Goal: Task Accomplishment & Management: Complete application form

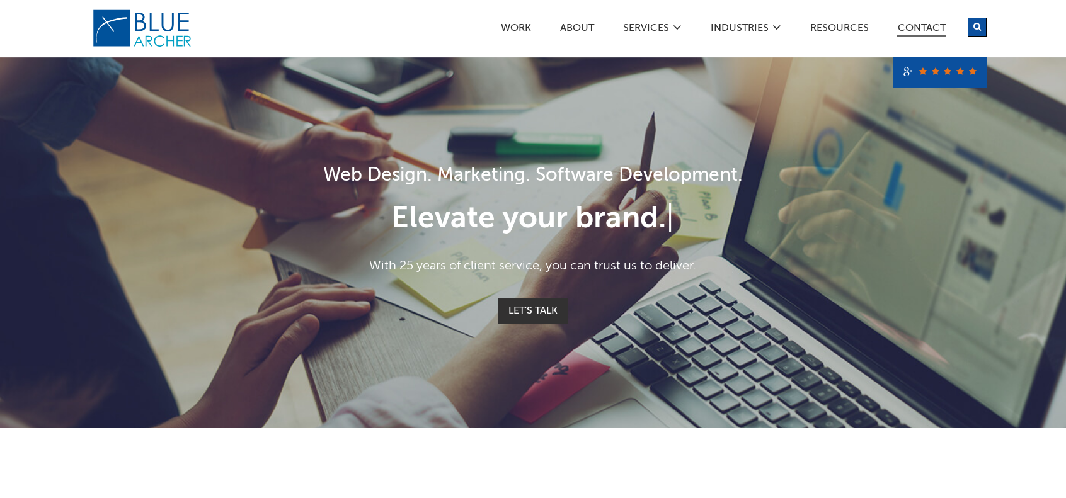
click at [903, 28] on link "Contact" at bounding box center [921, 29] width 49 height 13
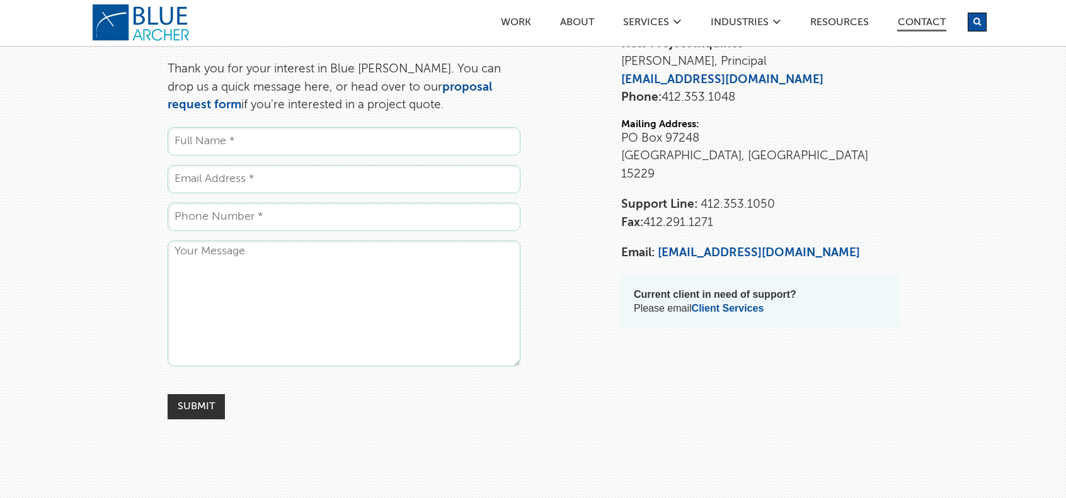
scroll to position [126, 0]
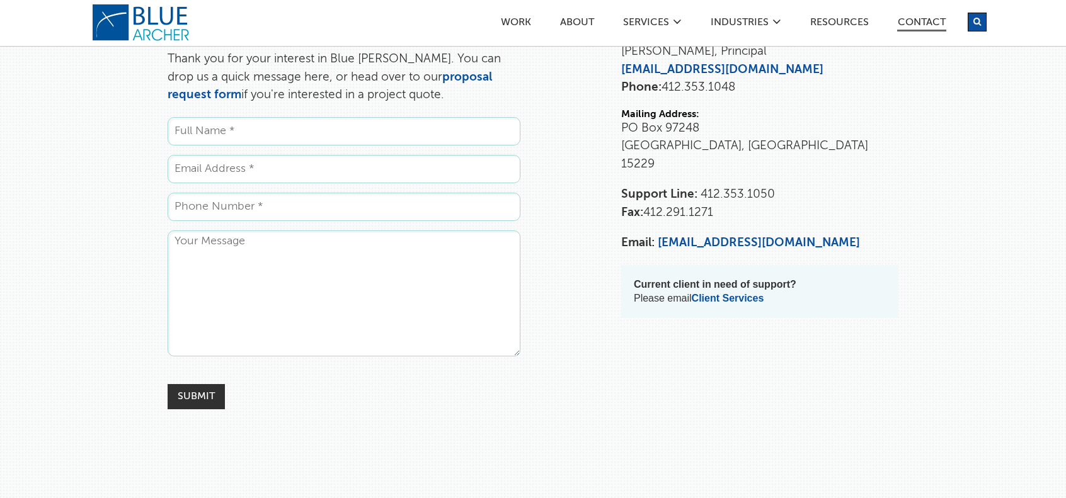
click at [362, 149] on ul "Name * Email * Phone * Website URL Comments Source_Page__c contact Email This f…" at bounding box center [344, 240] width 353 height 246
click at [367, 135] on input "Name *" at bounding box center [344, 131] width 353 height 28
type input "[PERSON_NAME]"
type input "[EMAIL_ADDRESS][DOMAIN_NAME]"
type input "4123279210"
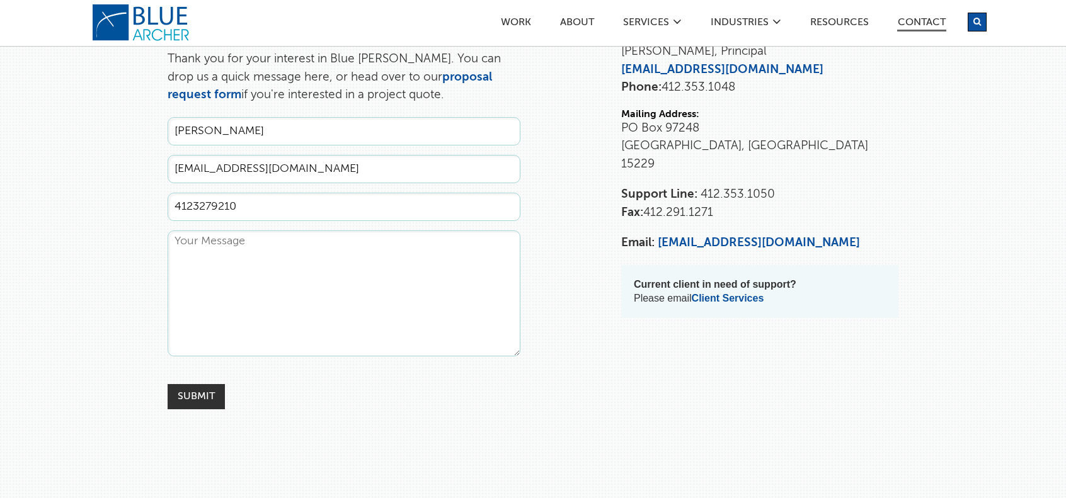
click at [255, 256] on textarea "Comments" at bounding box center [344, 294] width 353 height 126
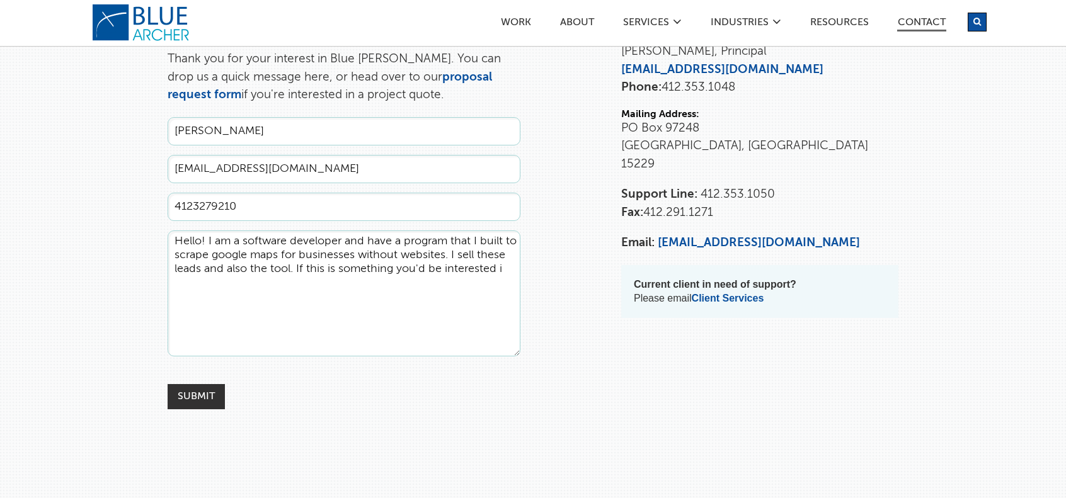
click at [506, 268] on textarea "Hello! I am a software developer and have a program that I built to scrape goog…" at bounding box center [344, 294] width 353 height 126
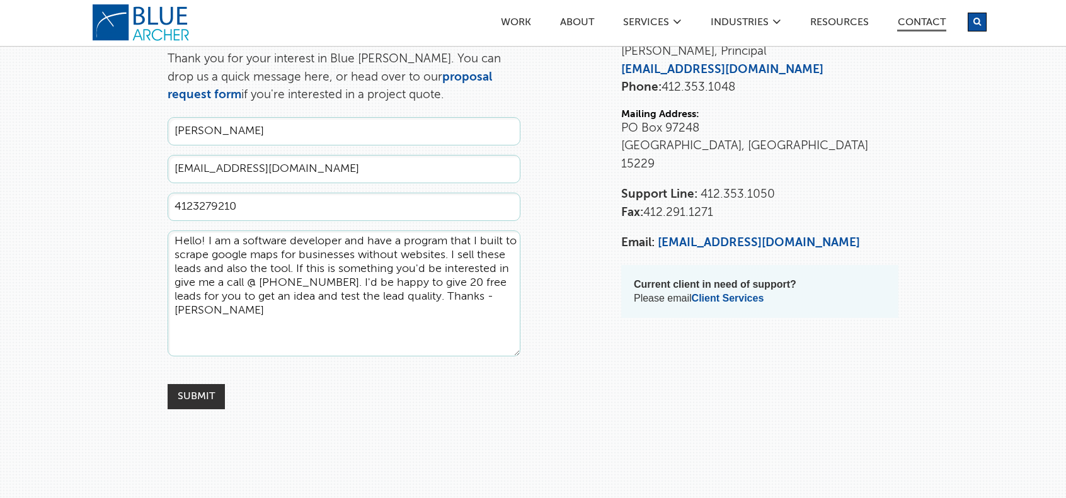
drag, startPoint x: 239, startPoint y: 321, endPoint x: 139, endPoint y: 239, distance: 130.3
click at [139, 238] on div "Contact Us Thank you for your interest in Blue [PERSON_NAME]. You can drop us a…" at bounding box center [532, 204] width 907 height 411
type textarea "Hello! I am a software developer and have a program that I built to scrape goog…"
click at [194, 398] on input "Submit" at bounding box center [196, 396] width 57 height 25
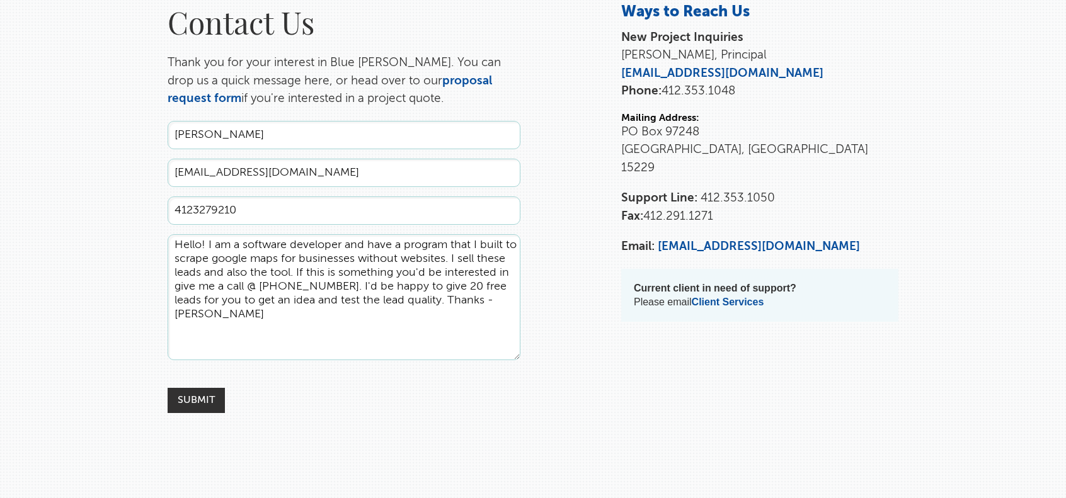
scroll to position [126, 0]
